Goal: Task Accomplishment & Management: Manage account settings

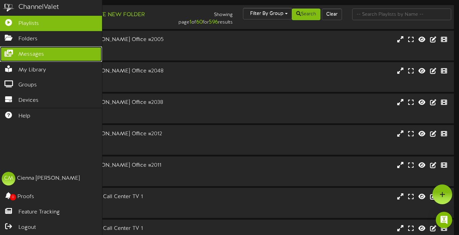
click at [10, 55] on icon at bounding box center [8, 52] width 17 height 5
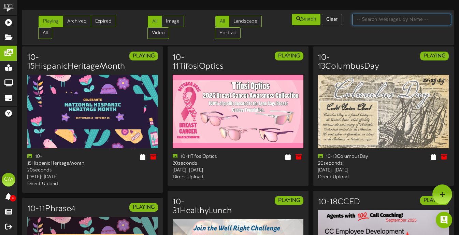
click at [366, 22] on input "text" at bounding box center [401, 20] width 99 height 12
type input "jazz"
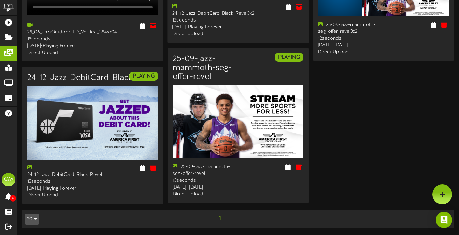
scroll to position [126, 0]
click at [300, 166] on icon at bounding box center [299, 167] width 8 height 8
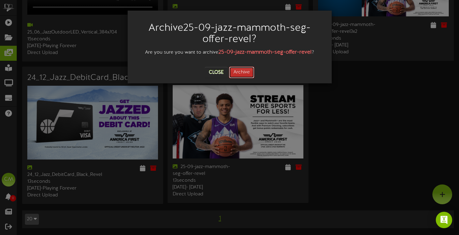
click at [242, 72] on button "Archive" at bounding box center [241, 72] width 25 height 12
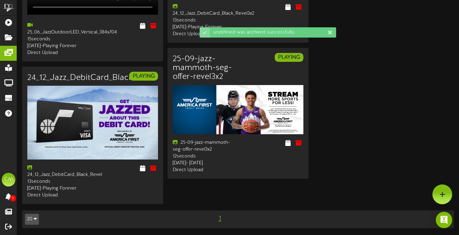
scroll to position [117, 0]
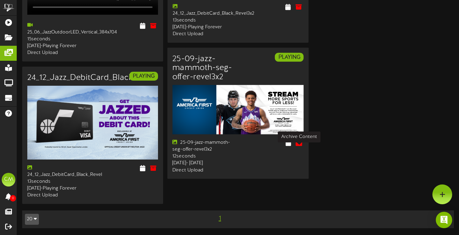
click at [298, 146] on icon at bounding box center [299, 142] width 8 height 8
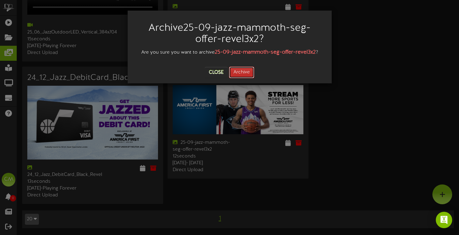
click at [251, 71] on button "Archive" at bounding box center [241, 72] width 25 height 12
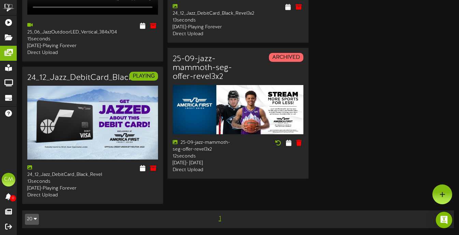
scroll to position [0, 0]
